Goal: Use online tool/utility

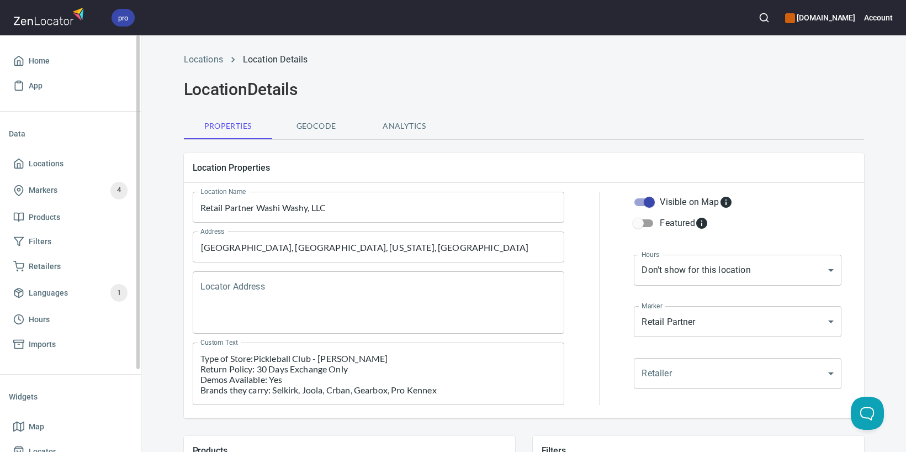
click at [41, 47] on ul "Home App" at bounding box center [70, 73] width 123 height 58
click at [44, 52] on link "Home" at bounding box center [70, 61] width 123 height 25
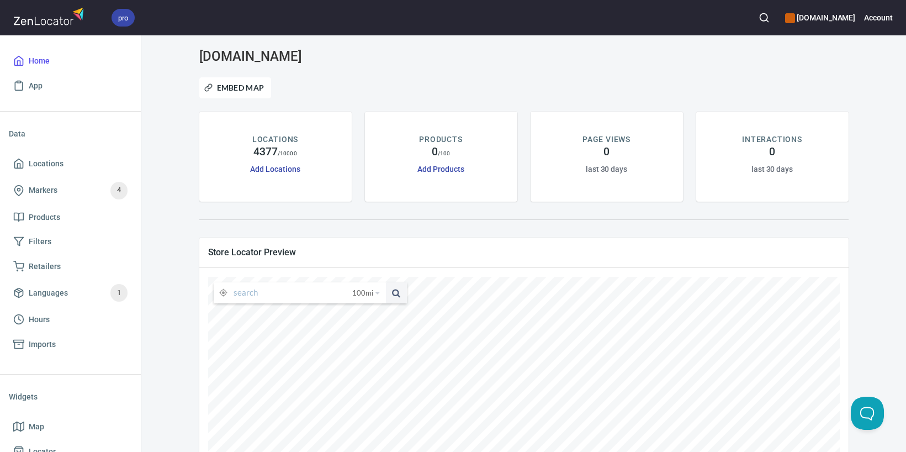
click at [277, 287] on input "text" at bounding box center [293, 292] width 119 height 21
paste input "[STREET_ADDRESS][PERSON_NAME][US_STATE]"
type input "[STREET_ADDRESS][PERSON_NAME][US_STATE]"
click at [386, 282] on button at bounding box center [396, 292] width 21 height 21
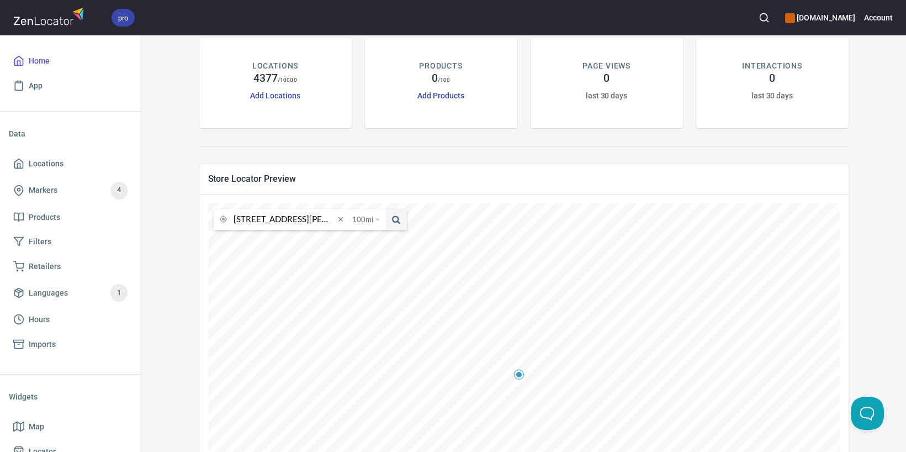
scroll to position [74, 0]
click at [574, 451] on html "pro [DOMAIN_NAME] Account Home App Data Locations Markers 4 Products Filters Re…" at bounding box center [453, 226] width 906 height 452
click at [575, 352] on icon at bounding box center [577, 354] width 7 height 7
click at [575, 346] on icon at bounding box center [576, 346] width 10 height 10
click at [560, 357] on icon at bounding box center [558, 356] width 7 height 7
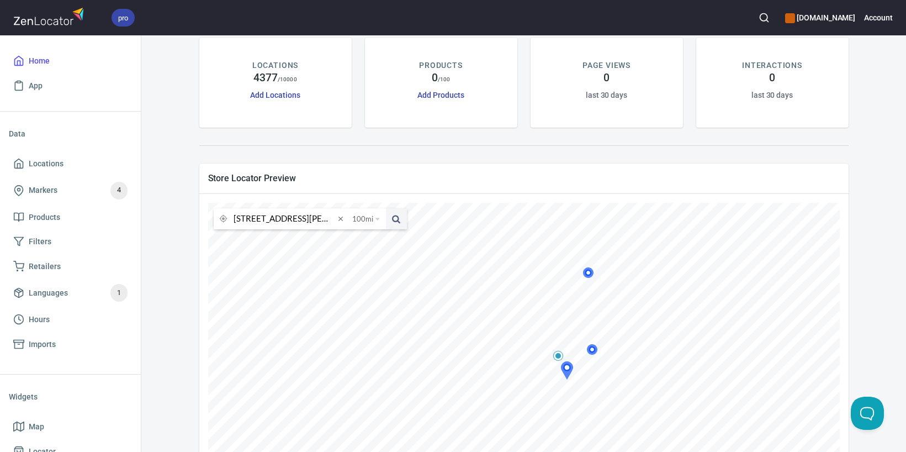
click at [589, 351] on icon at bounding box center [592, 349] width 10 height 10
click at [569, 358] on icon at bounding box center [573, 356] width 10 height 10
click at [557, 366] on icon at bounding box center [556, 367] width 10 height 10
click at [605, 348] on icon at bounding box center [607, 348] width 10 height 10
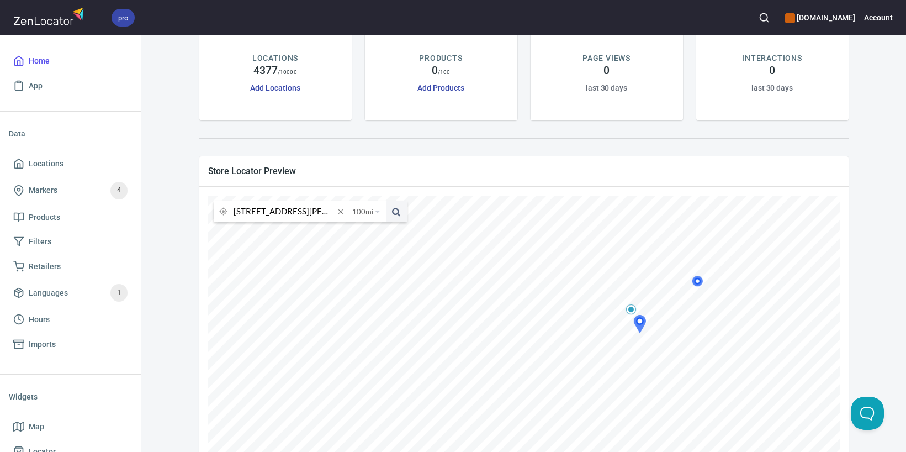
scroll to position [79, 0]
